Goal: Task Accomplishment & Management: Complete application form

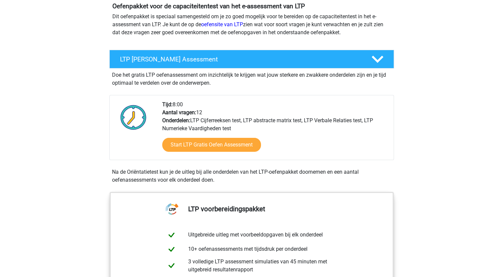
scroll to position [100, 0]
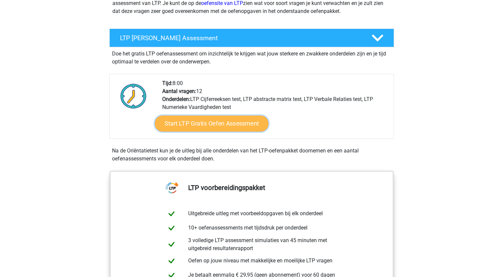
click at [190, 124] on link "Start LTP Gratis Oefen Assessment" at bounding box center [211, 124] width 114 height 16
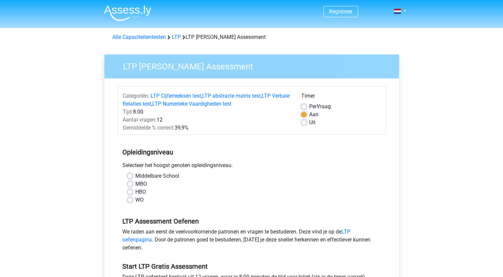
click at [135, 201] on label "WO" at bounding box center [139, 200] width 8 height 8
click at [130, 201] on input "WO" at bounding box center [129, 199] width 5 height 7
radio input "true"
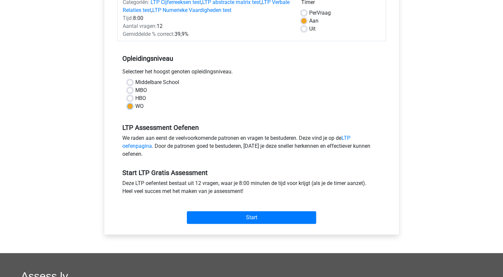
scroll to position [100, 0]
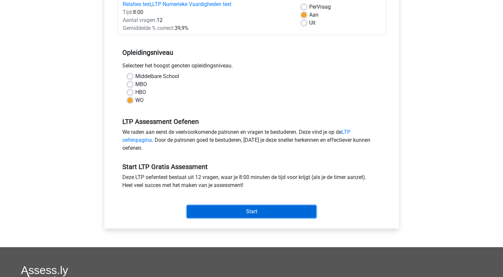
click at [247, 211] on input "Start" at bounding box center [251, 211] width 129 height 13
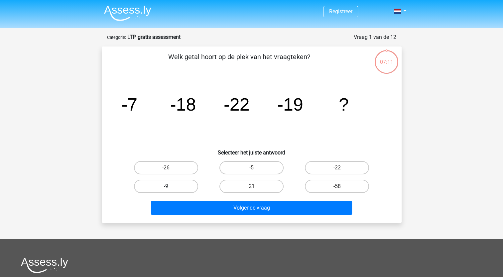
click at [179, 186] on label "-9" at bounding box center [166, 186] width 64 height 13
click at [170, 186] on input "-9" at bounding box center [168, 188] width 4 height 4
radio input "true"
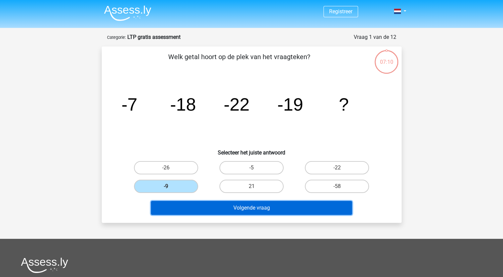
click at [254, 209] on button "Volgende vraag" at bounding box center [251, 208] width 201 height 14
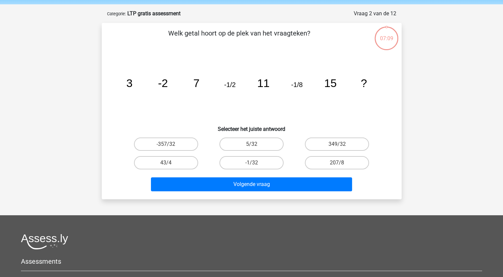
scroll to position [33, 0]
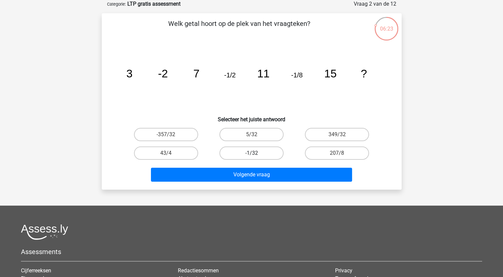
click at [248, 152] on label "-1/32" at bounding box center [251, 152] width 64 height 13
click at [251, 153] on input "-1/32" at bounding box center [253, 155] width 4 height 4
radio input "true"
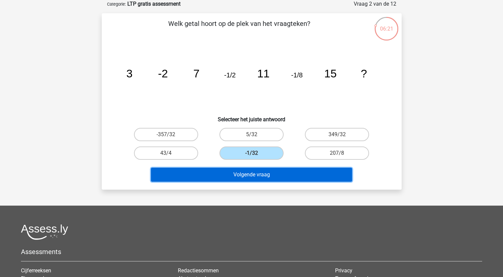
click at [245, 174] on button "Volgende vraag" at bounding box center [251, 175] width 201 height 14
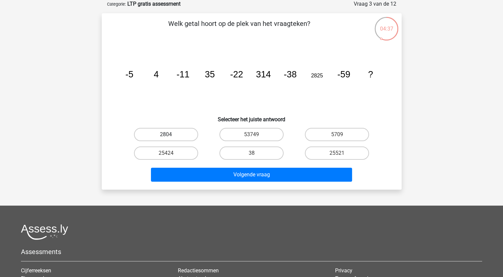
click at [176, 134] on label "2804" at bounding box center [166, 134] width 64 height 13
click at [170, 135] on input "2804" at bounding box center [168, 137] width 4 height 4
radio input "true"
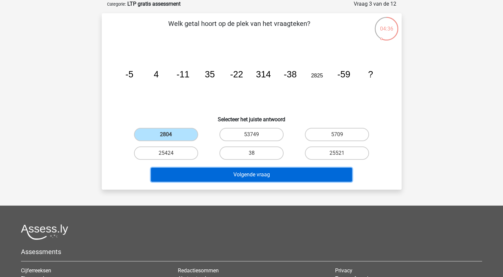
click at [244, 173] on button "Volgende vraag" at bounding box center [251, 175] width 201 height 14
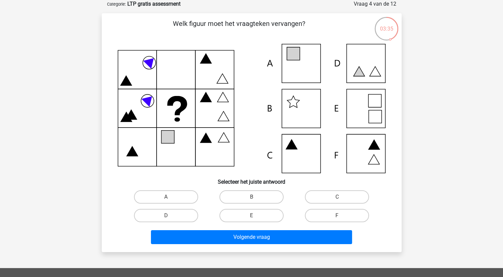
click at [360, 149] on icon at bounding box center [252, 108] width 268 height 129
click at [337, 216] on input "F" at bounding box center [339, 218] width 4 height 4
radio input "true"
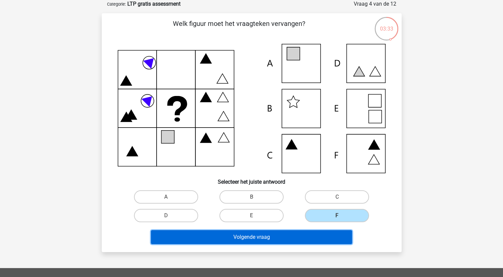
click at [275, 233] on button "Volgende vraag" at bounding box center [251, 237] width 201 height 14
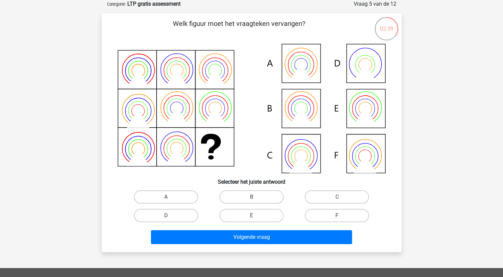
click at [295, 110] on icon at bounding box center [252, 108] width 268 height 129
click at [254, 195] on label "B" at bounding box center [251, 196] width 64 height 13
click at [254, 197] on input "B" at bounding box center [253, 199] width 4 height 4
radio input "true"
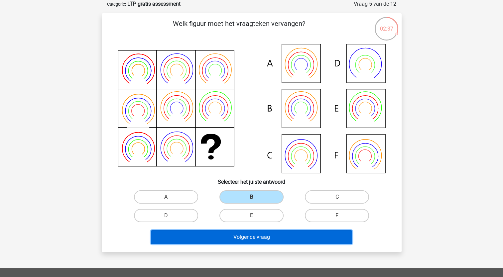
click at [243, 236] on button "Volgende vraag" at bounding box center [251, 237] width 201 height 14
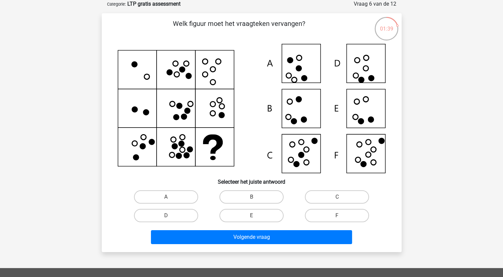
click at [368, 109] on icon at bounding box center [252, 108] width 268 height 129
click at [266, 213] on label "E" at bounding box center [251, 215] width 64 height 13
click at [255, 216] on input "E" at bounding box center [253, 218] width 4 height 4
radio input "true"
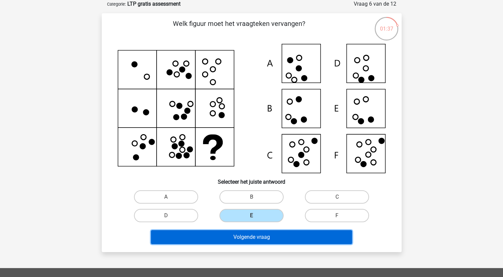
click at [262, 240] on button "Volgende vraag" at bounding box center [251, 237] width 201 height 14
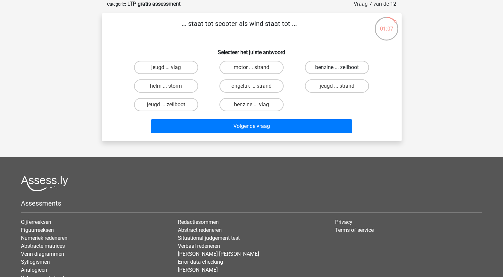
click at [333, 66] on label "benzine ... zeilboot" at bounding box center [337, 67] width 64 height 13
click at [337, 67] on input "benzine ... zeilboot" at bounding box center [339, 69] width 4 height 4
radio input "true"
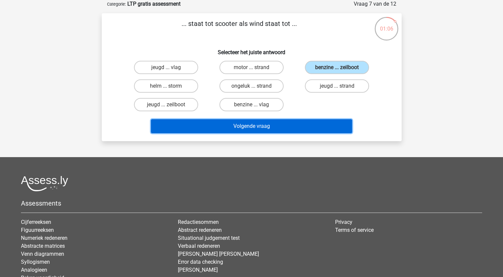
click at [248, 127] on button "Volgende vraag" at bounding box center [251, 126] width 201 height 14
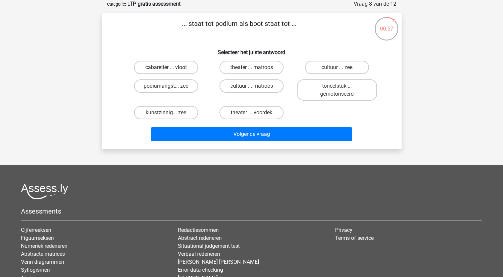
click at [165, 65] on label "cabaretier ... vloot" at bounding box center [166, 67] width 64 height 13
click at [166, 67] on input "cabaretier ... vloot" at bounding box center [168, 69] width 4 height 4
radio input "true"
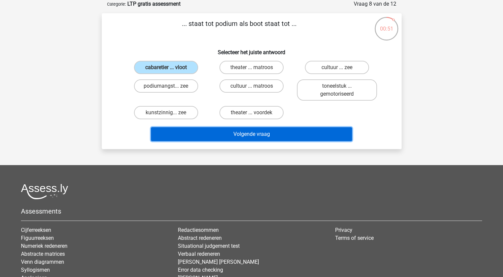
click at [246, 133] on button "Volgende vraag" at bounding box center [251, 134] width 201 height 14
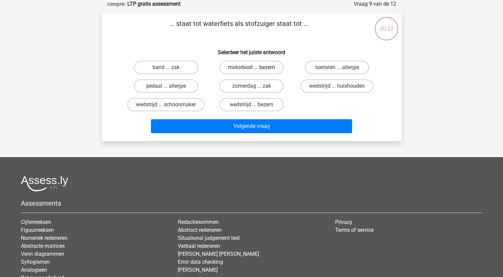
click at [241, 65] on label "motorboot ... bezem" at bounding box center [251, 67] width 64 height 13
click at [251, 67] on input "motorboot ... bezem" at bounding box center [253, 69] width 4 height 4
radio input "true"
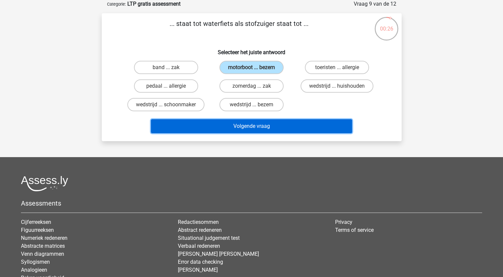
click at [249, 123] on button "Volgende vraag" at bounding box center [251, 126] width 201 height 14
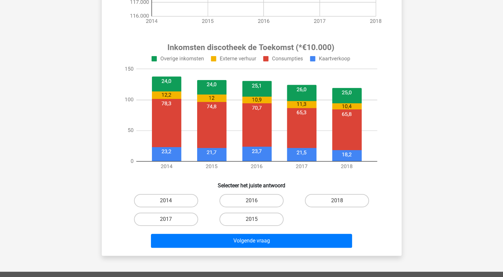
scroll to position [199, 0]
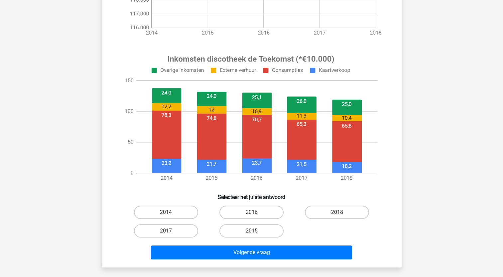
click at [256, 230] on label "2015" at bounding box center [251, 230] width 64 height 13
click at [255, 231] on input "2015" at bounding box center [253, 233] width 4 height 4
radio input "true"
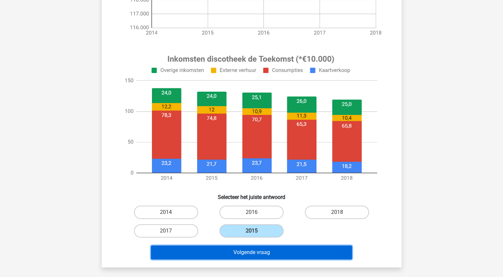
click at [254, 253] on button "Volgende vraag" at bounding box center [251, 252] width 201 height 14
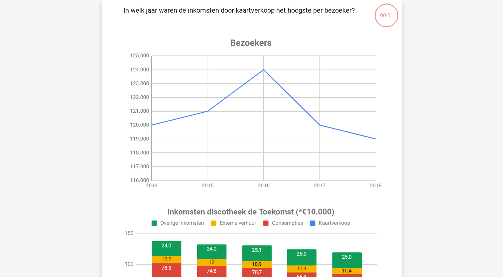
scroll to position [33, 0]
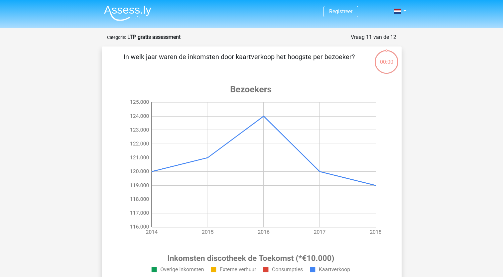
scroll to position [33, 0]
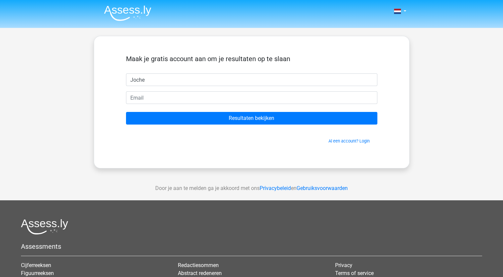
type input "Jochen"
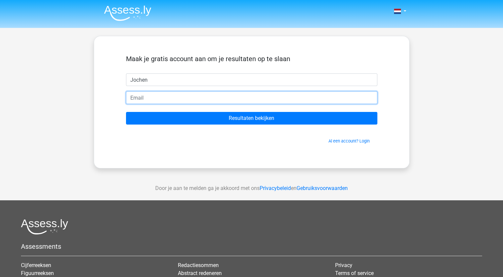
click at [145, 98] on input "email" at bounding box center [251, 97] width 251 height 13
type input "[EMAIL_ADDRESS][DOMAIN_NAME]"
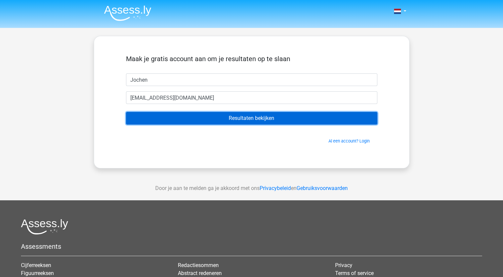
click at [240, 118] on input "Resultaten bekijken" at bounding box center [251, 118] width 251 height 13
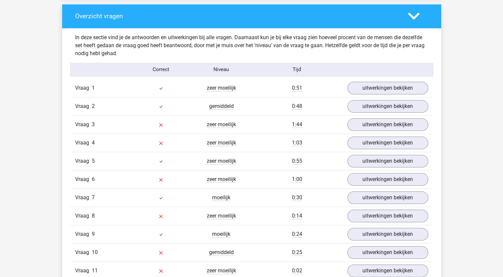
scroll to position [698, 0]
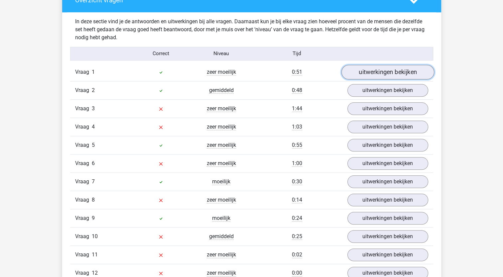
click at [368, 71] on link "uitwerkingen bekijken" at bounding box center [387, 72] width 93 height 15
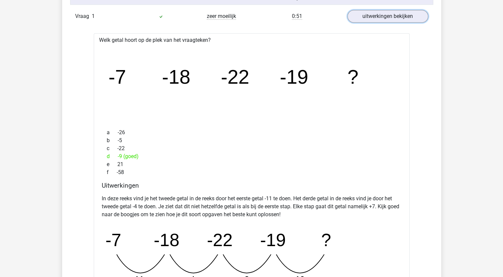
scroll to position [664, 0]
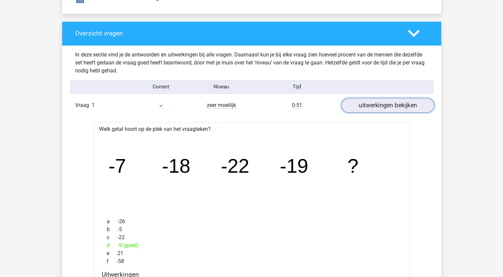
click at [390, 106] on link "uitwerkingen bekijken" at bounding box center [387, 105] width 93 height 15
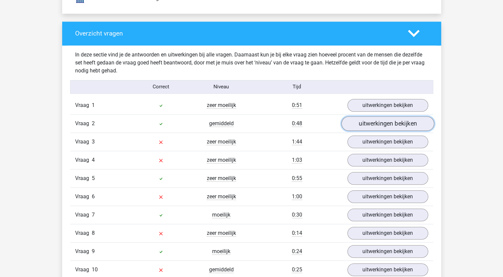
click at [380, 124] on link "uitwerkingen bekijken" at bounding box center [387, 123] width 93 height 15
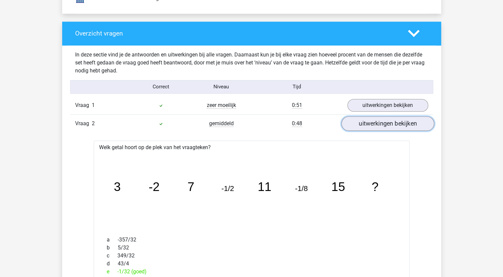
click at [384, 122] on link "uitwerkingen bekijken" at bounding box center [387, 123] width 93 height 15
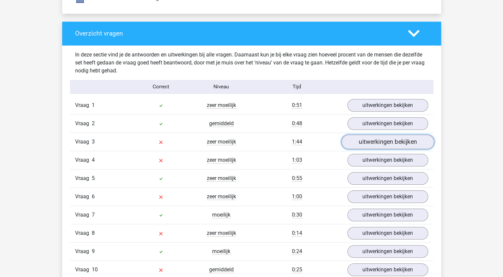
click at [385, 140] on link "uitwerkingen bekijken" at bounding box center [387, 142] width 93 height 15
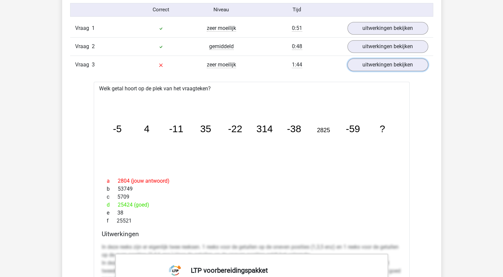
scroll to position [731, 0]
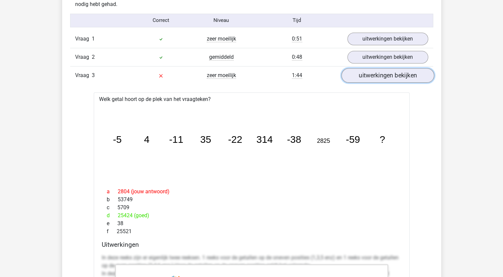
click at [379, 75] on link "uitwerkingen bekijken" at bounding box center [387, 75] width 93 height 15
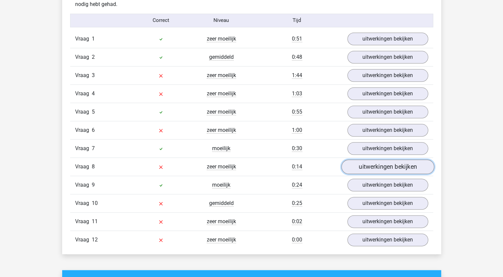
click at [387, 166] on link "uitwerkingen bekijken" at bounding box center [387, 166] width 93 height 15
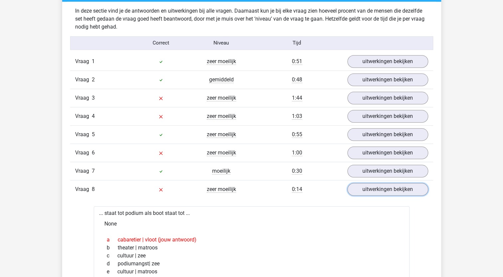
scroll to position [698, 0]
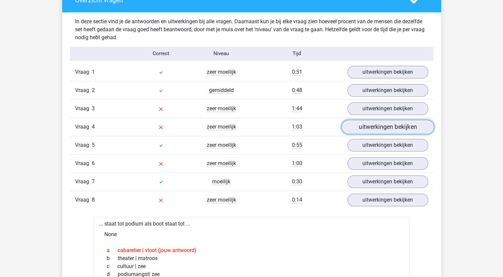
click at [393, 126] on link "uitwerkingen bekijken" at bounding box center [387, 127] width 93 height 15
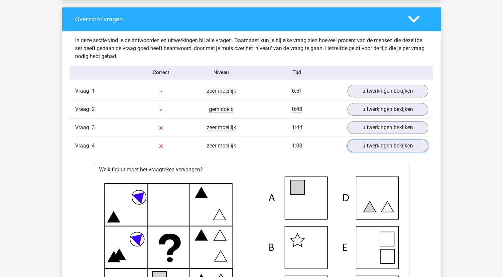
scroll to position [664, 0]
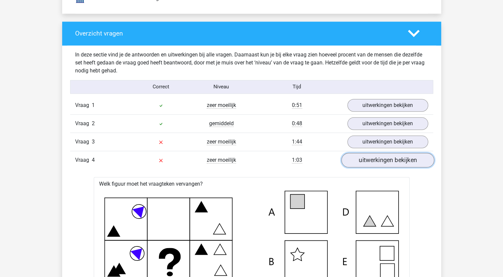
click at [378, 159] on link "uitwerkingen bekijken" at bounding box center [387, 160] width 93 height 15
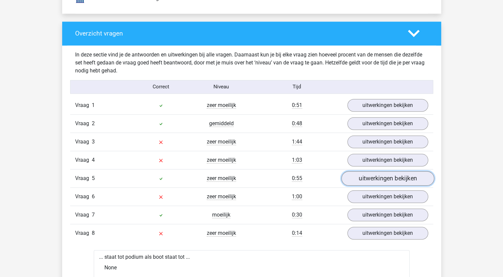
click at [374, 175] on link "uitwerkingen bekijken" at bounding box center [387, 178] width 93 height 15
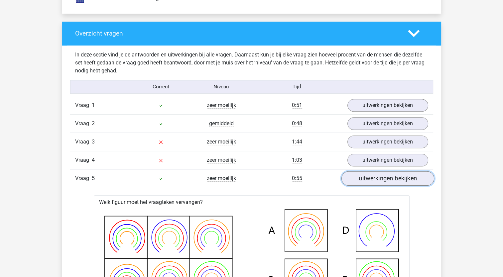
click at [379, 176] on link "uitwerkingen bekijken" at bounding box center [387, 178] width 93 height 15
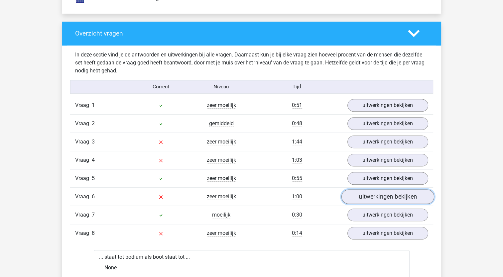
click at [380, 195] on link "uitwerkingen bekijken" at bounding box center [387, 196] width 93 height 15
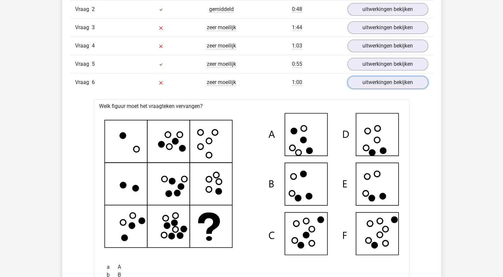
scroll to position [731, 0]
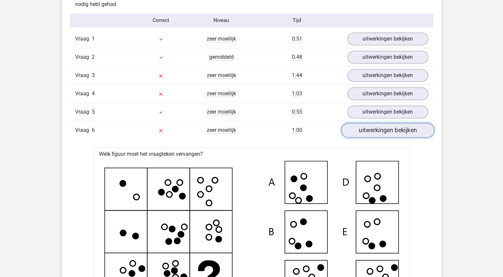
click at [377, 130] on link "uitwerkingen bekijken" at bounding box center [387, 130] width 93 height 15
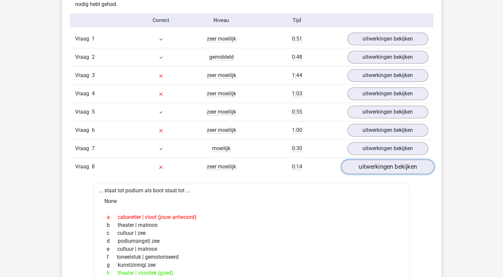
click at [368, 166] on link "uitwerkingen bekijken" at bounding box center [387, 166] width 93 height 15
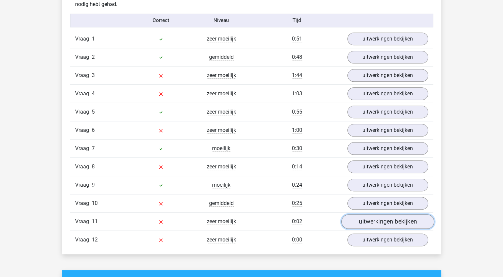
click at [378, 219] on link "uitwerkingen bekijken" at bounding box center [387, 221] width 93 height 15
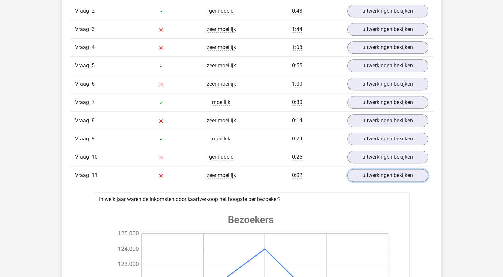
scroll to position [864, 0]
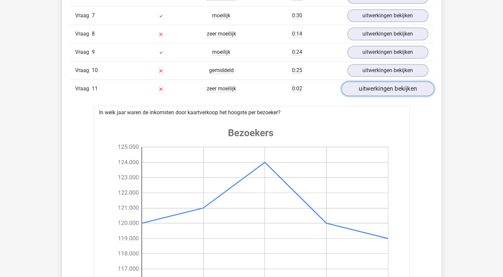
click at [379, 88] on link "uitwerkingen bekijken" at bounding box center [387, 88] width 93 height 15
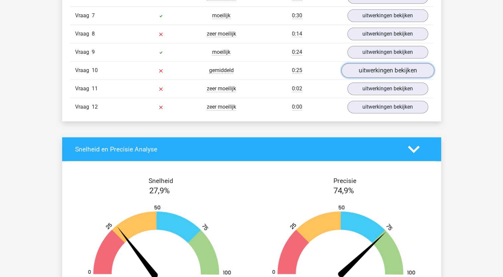
click at [373, 69] on link "uitwerkingen bekijken" at bounding box center [387, 70] width 93 height 15
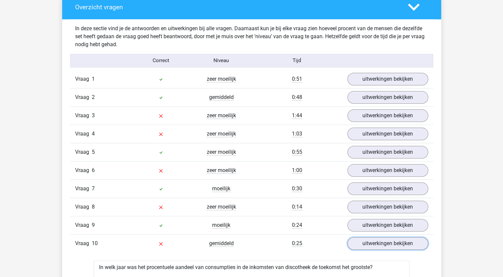
scroll to position [764, 0]
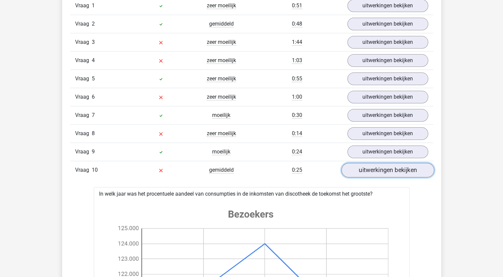
click at [382, 166] on link "uitwerkingen bekijken" at bounding box center [387, 170] width 93 height 15
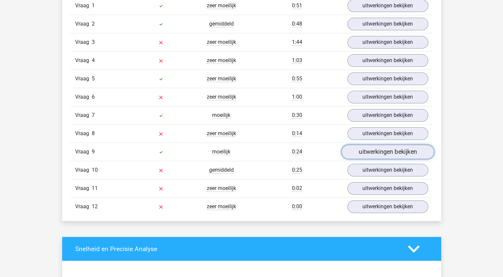
click at [383, 147] on link "uitwerkingen bekijken" at bounding box center [387, 151] width 93 height 15
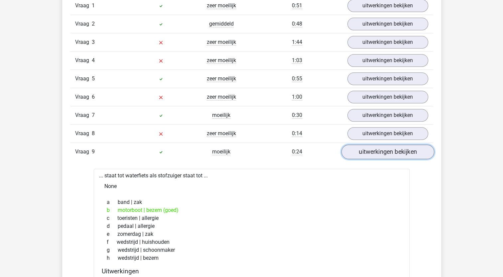
click at [376, 150] on link "uitwerkingen bekijken" at bounding box center [387, 151] width 93 height 15
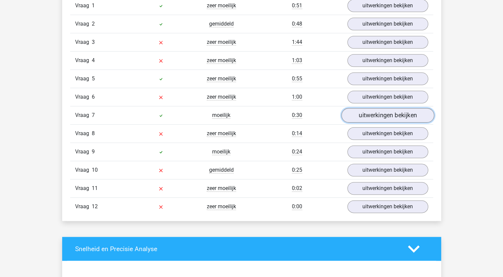
click at [380, 115] on link "uitwerkingen bekijken" at bounding box center [387, 115] width 93 height 15
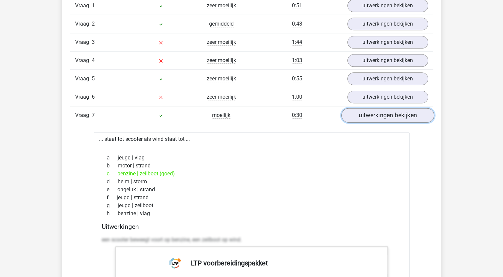
click at [367, 114] on link "uitwerkingen bekijken" at bounding box center [387, 115] width 93 height 15
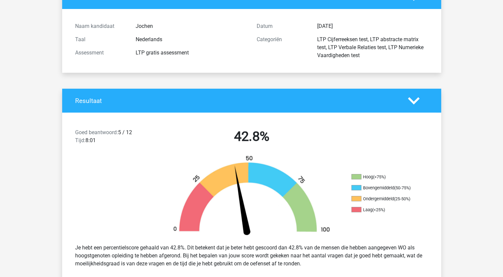
scroll to position [0, 0]
